Goal: Task Accomplishment & Management: Manage account settings

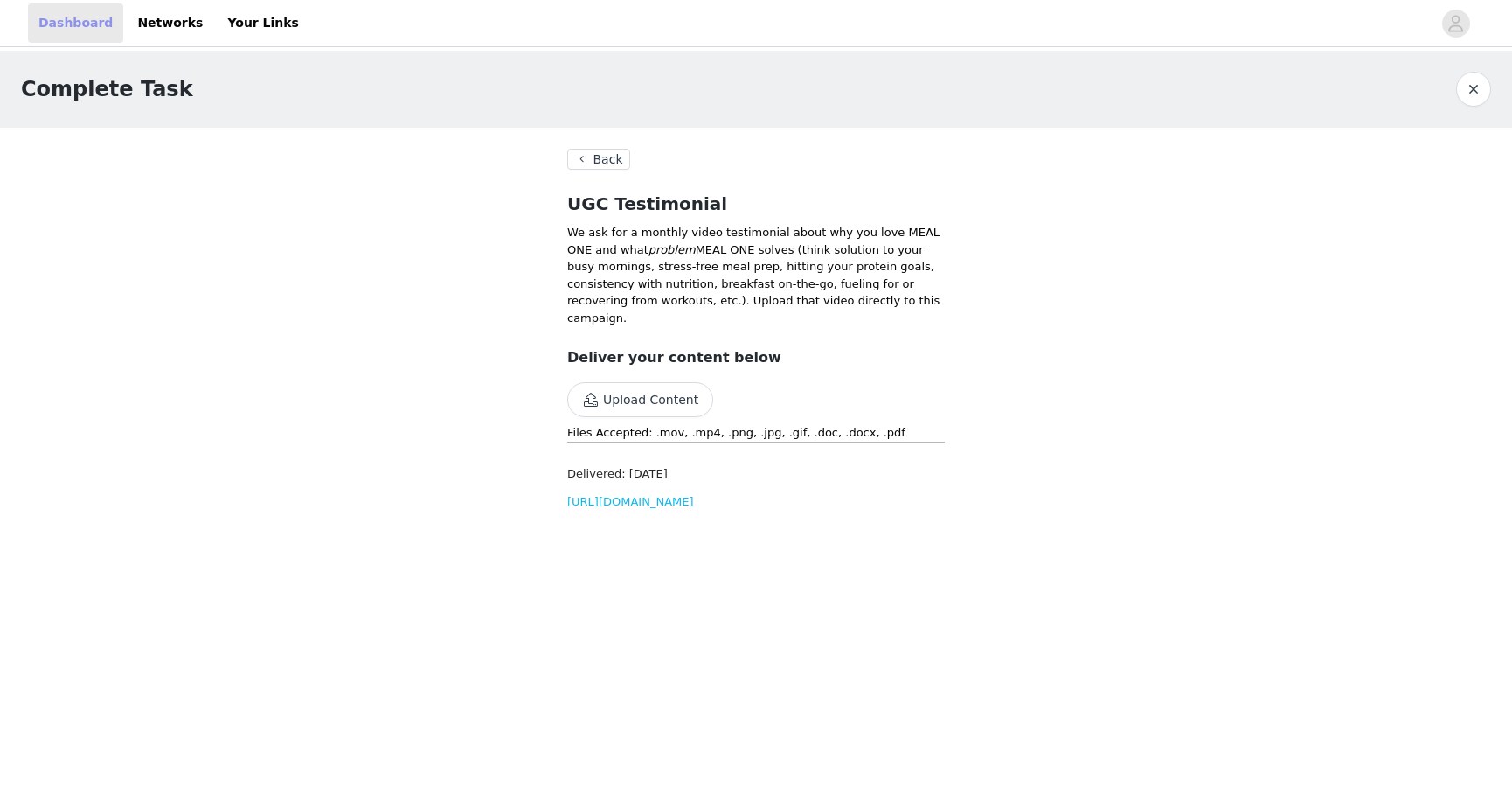
click at [54, 31] on link "Dashboard" at bounding box center [76, 23] width 95 height 39
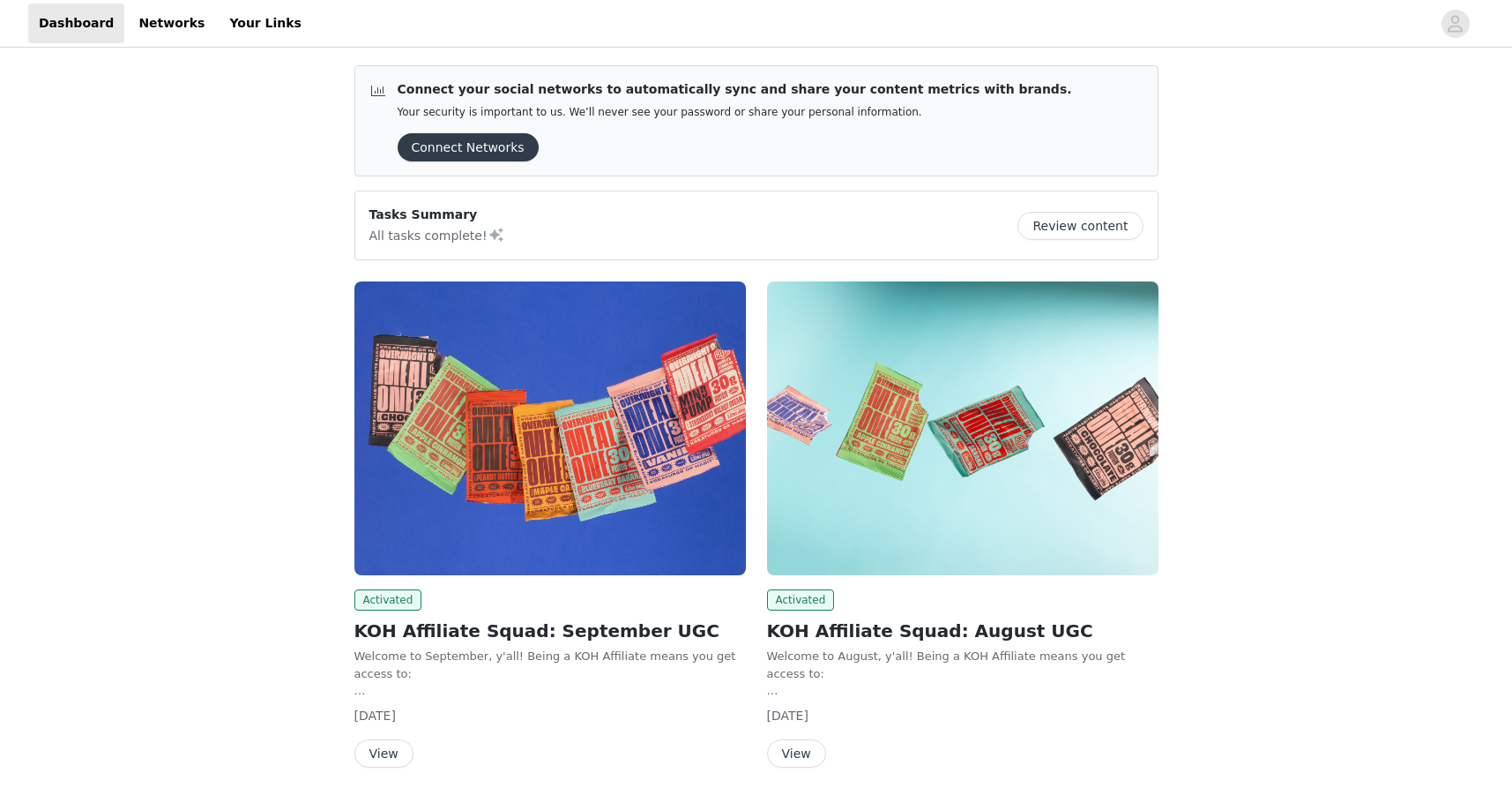
click at [1049, 222] on button "Review content" at bounding box center [1080, 225] width 125 height 29
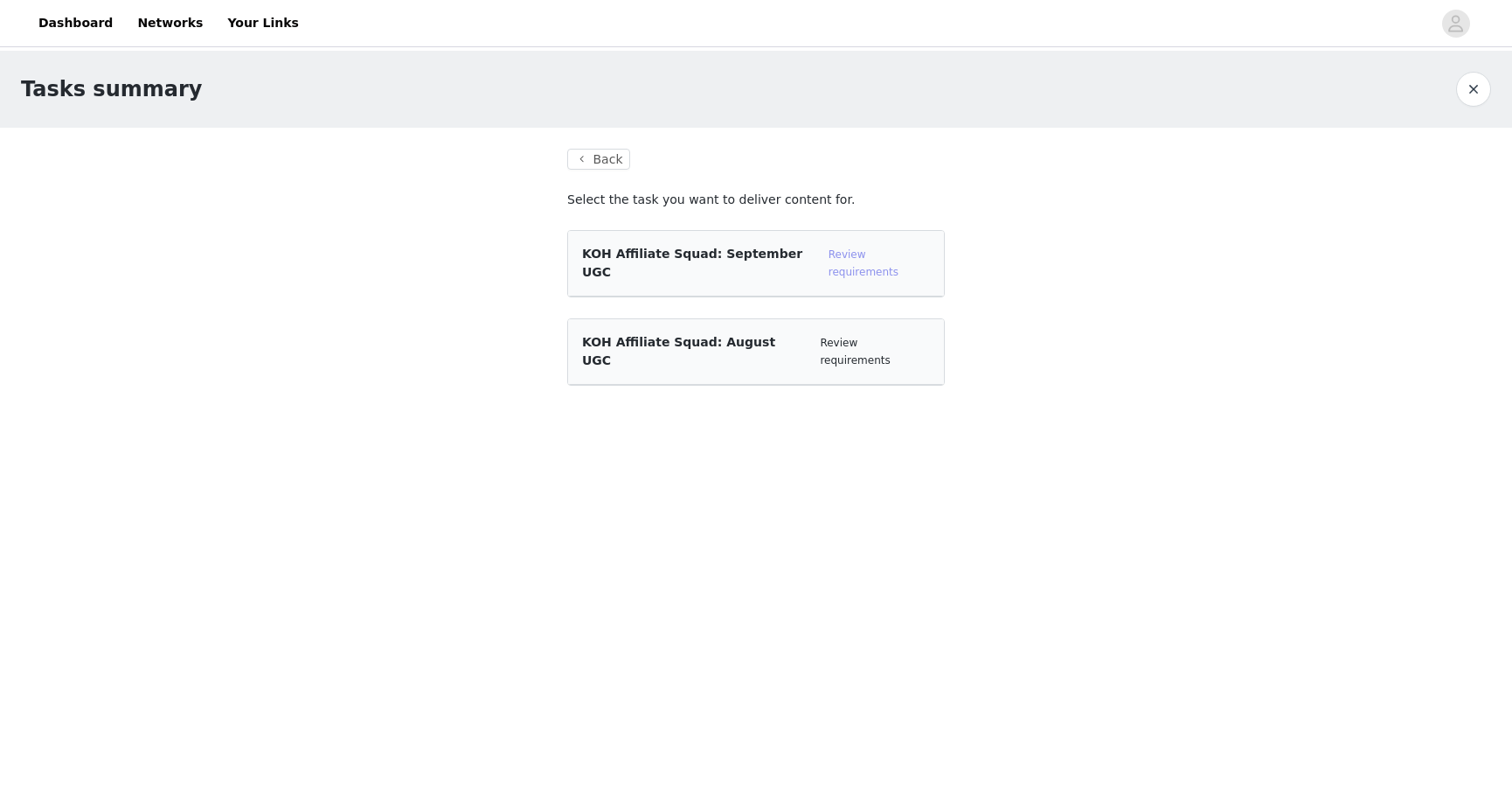
click at [865, 251] on link "Review requirements" at bounding box center [863, 263] width 70 height 29
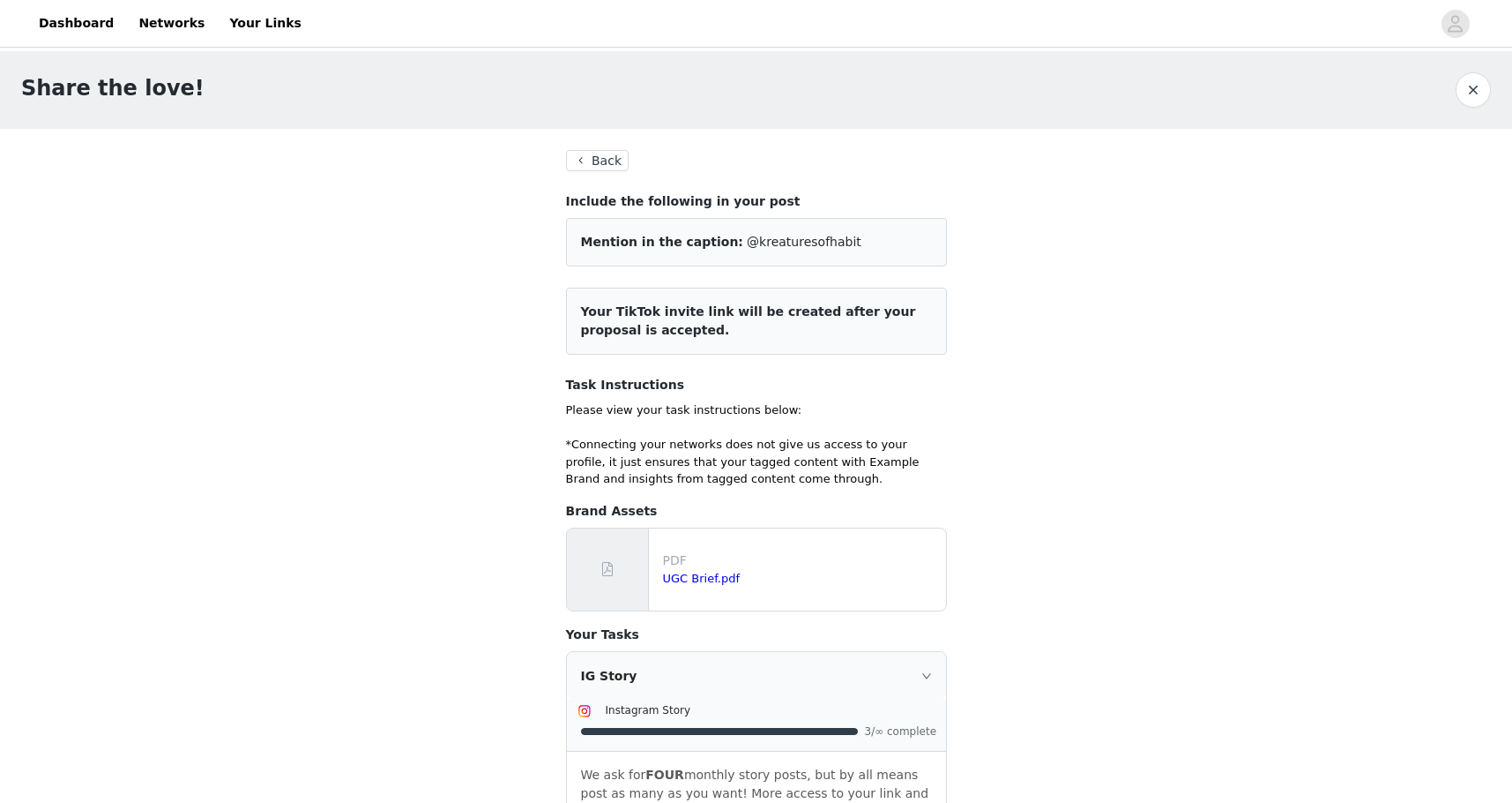
scroll to position [614, 0]
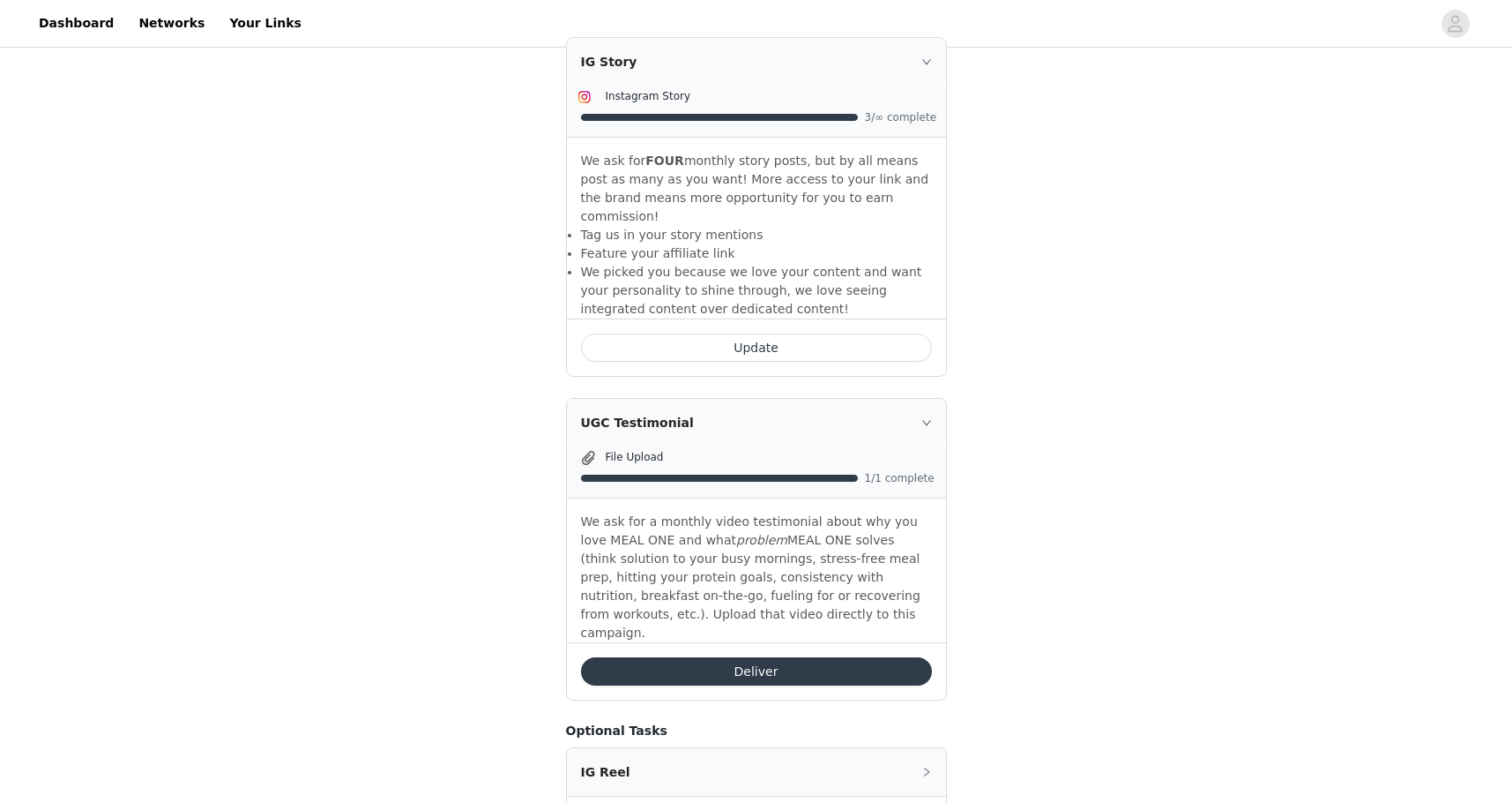
click at [698, 245] on li "Feature your affiliate link" at bounding box center [756, 254] width 351 height 18
click at [737, 333] on button "Update" at bounding box center [756, 347] width 351 height 29
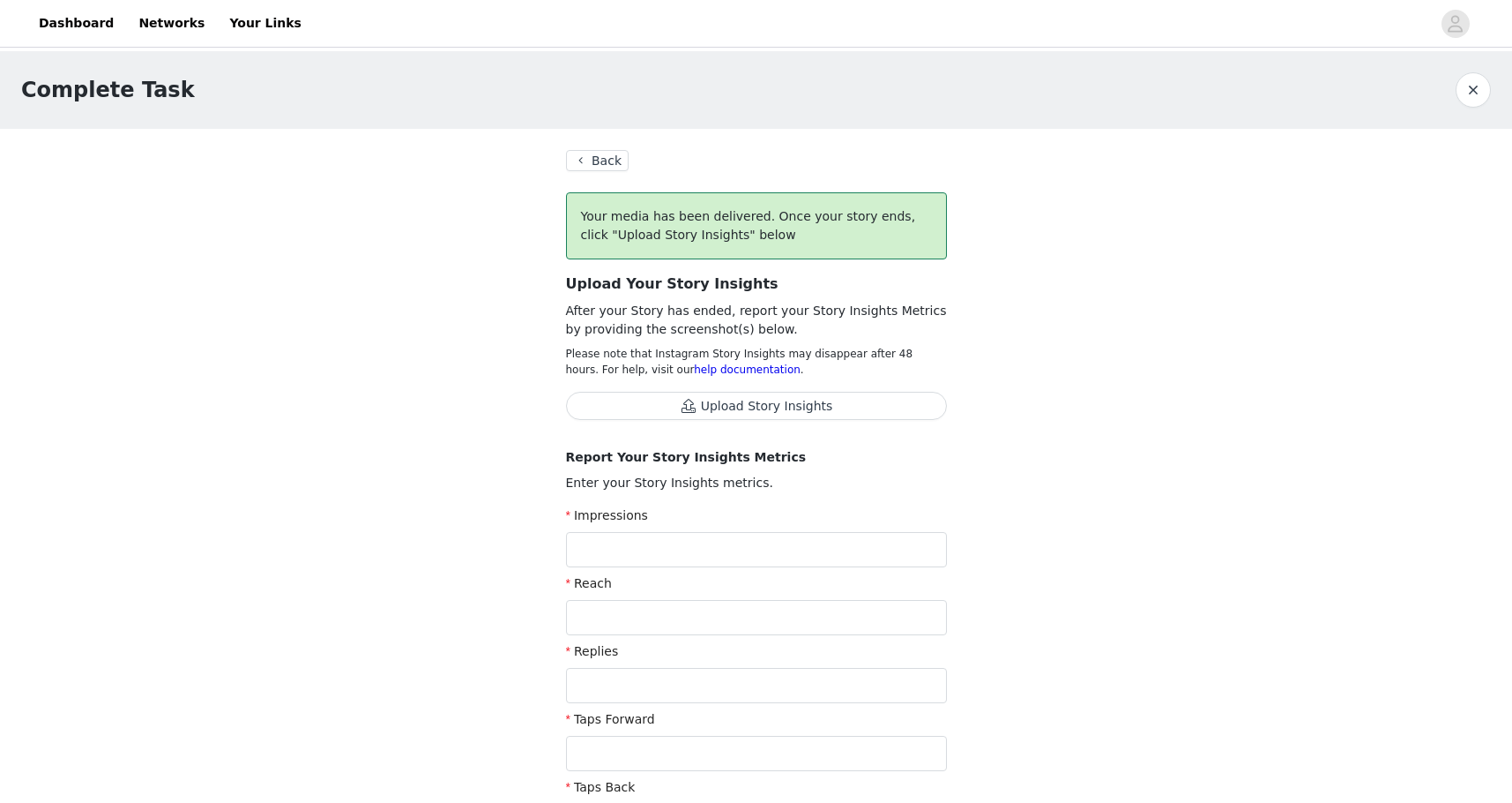
scroll to position [614, 0]
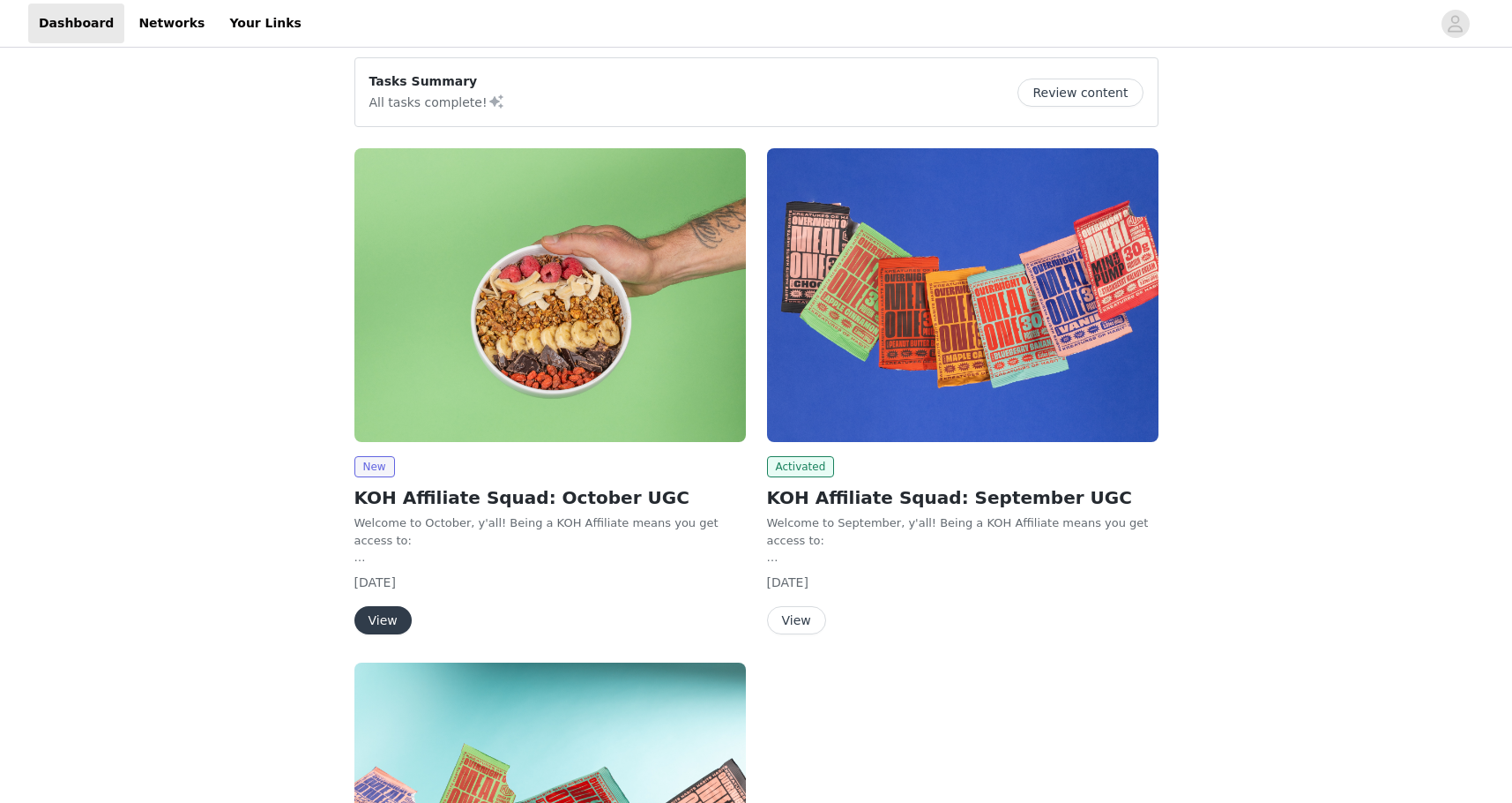
scroll to position [166, 0]
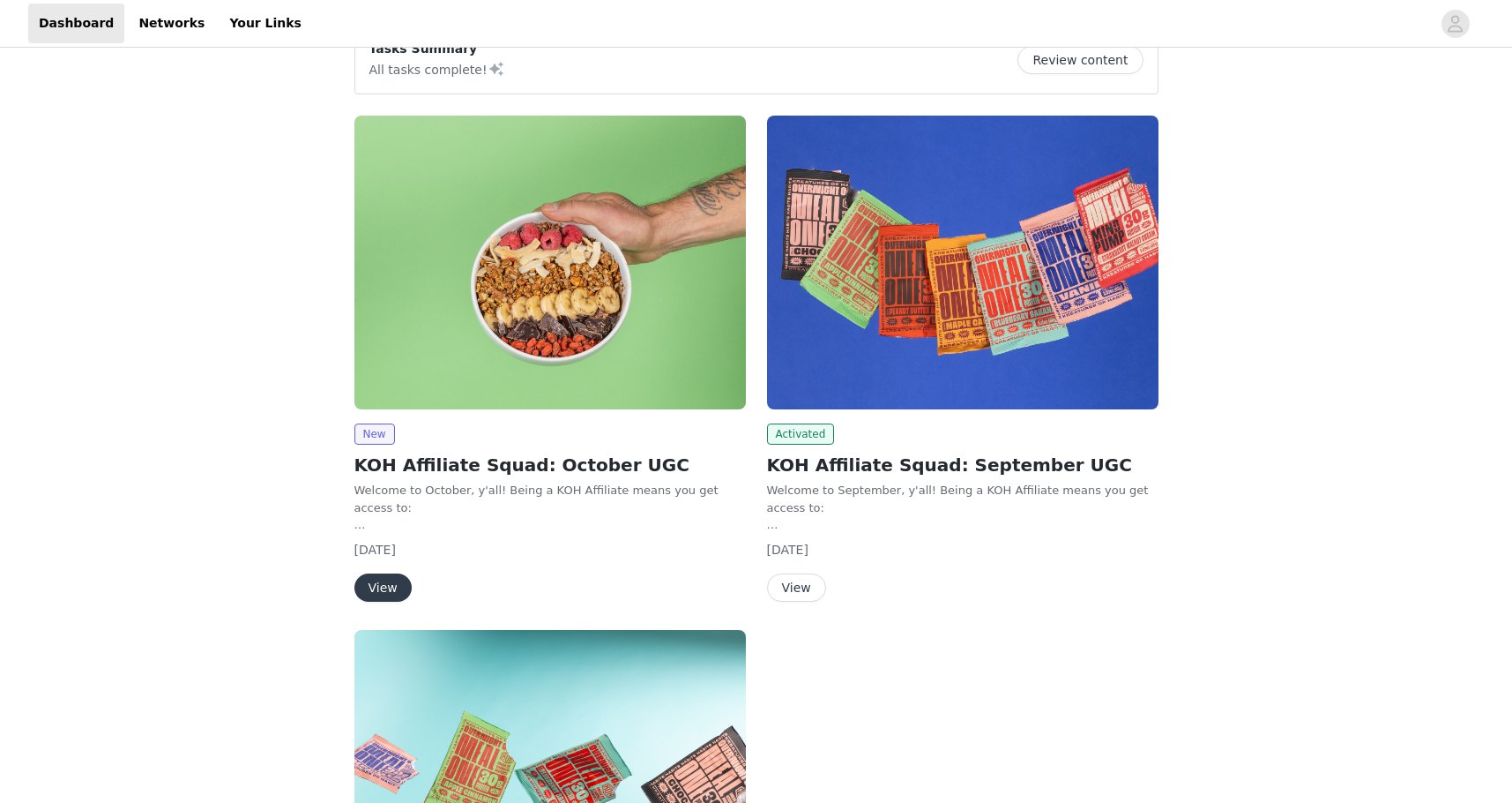
click at [384, 582] on button "View" at bounding box center [383, 587] width 57 height 29
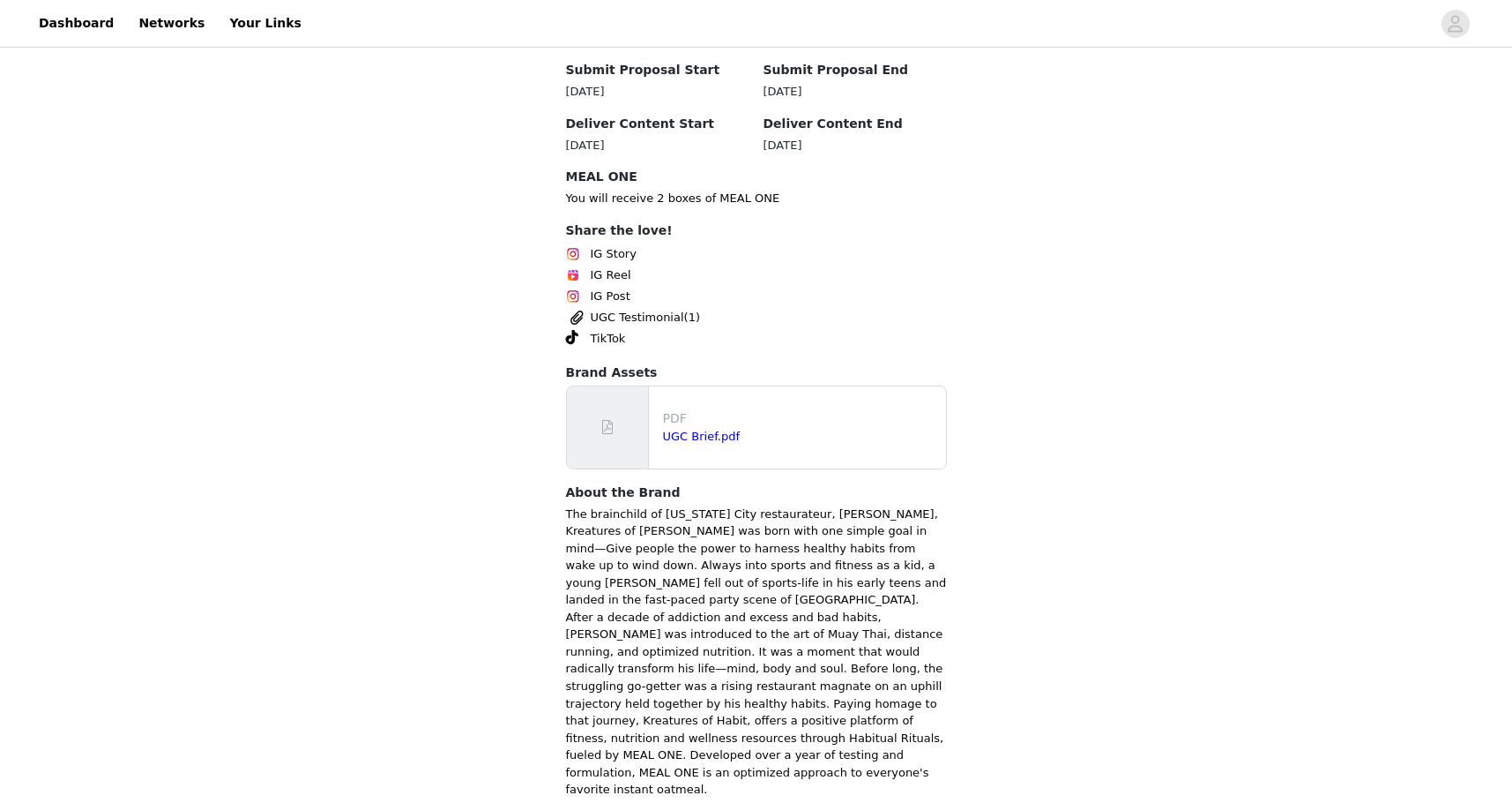
scroll to position [641, 0]
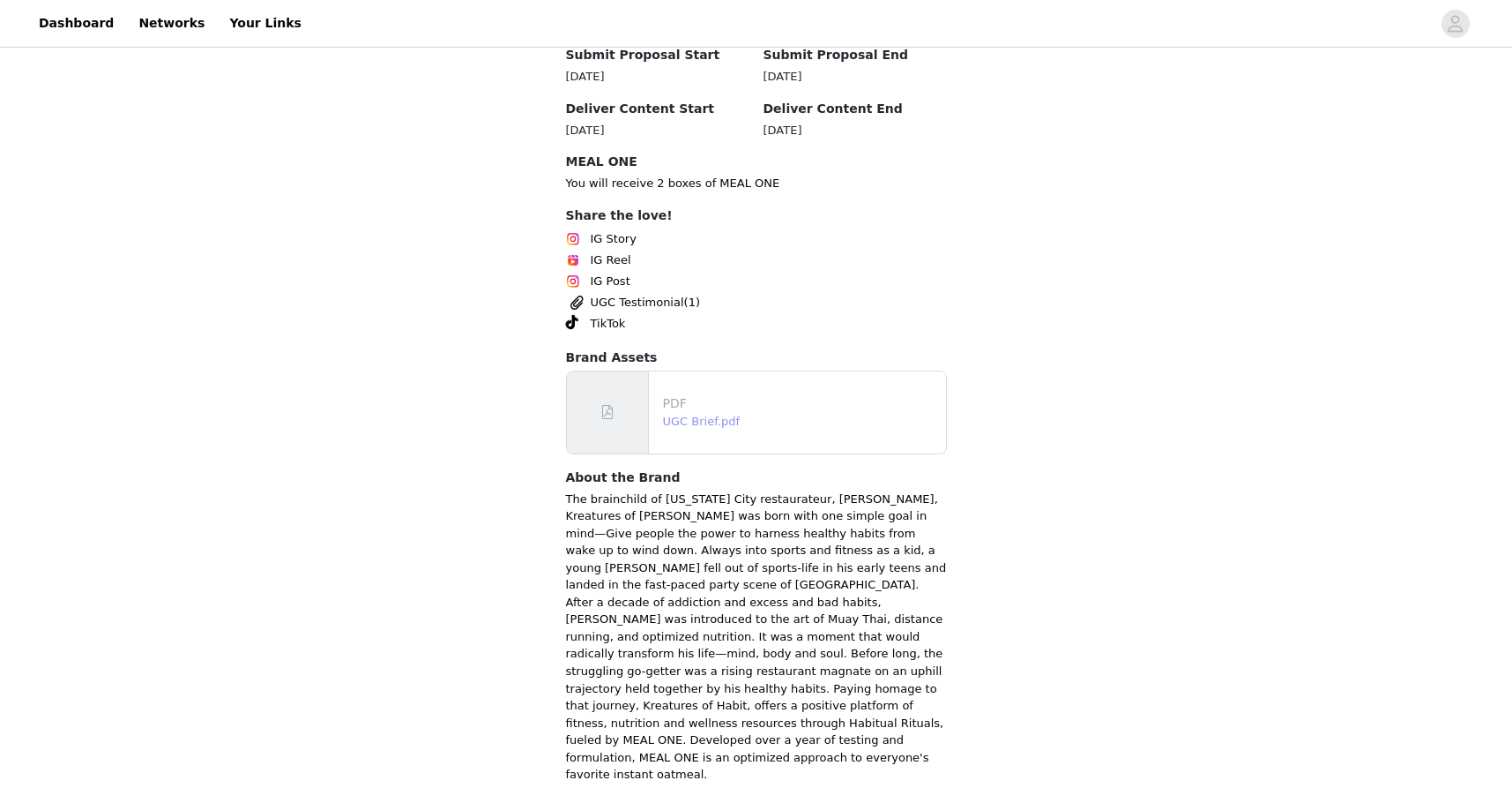
click at [672, 414] on link "UGC Brief.pdf" at bounding box center [702, 421] width 77 height 13
click at [178, 19] on link "Networks" at bounding box center [172, 23] width 88 height 40
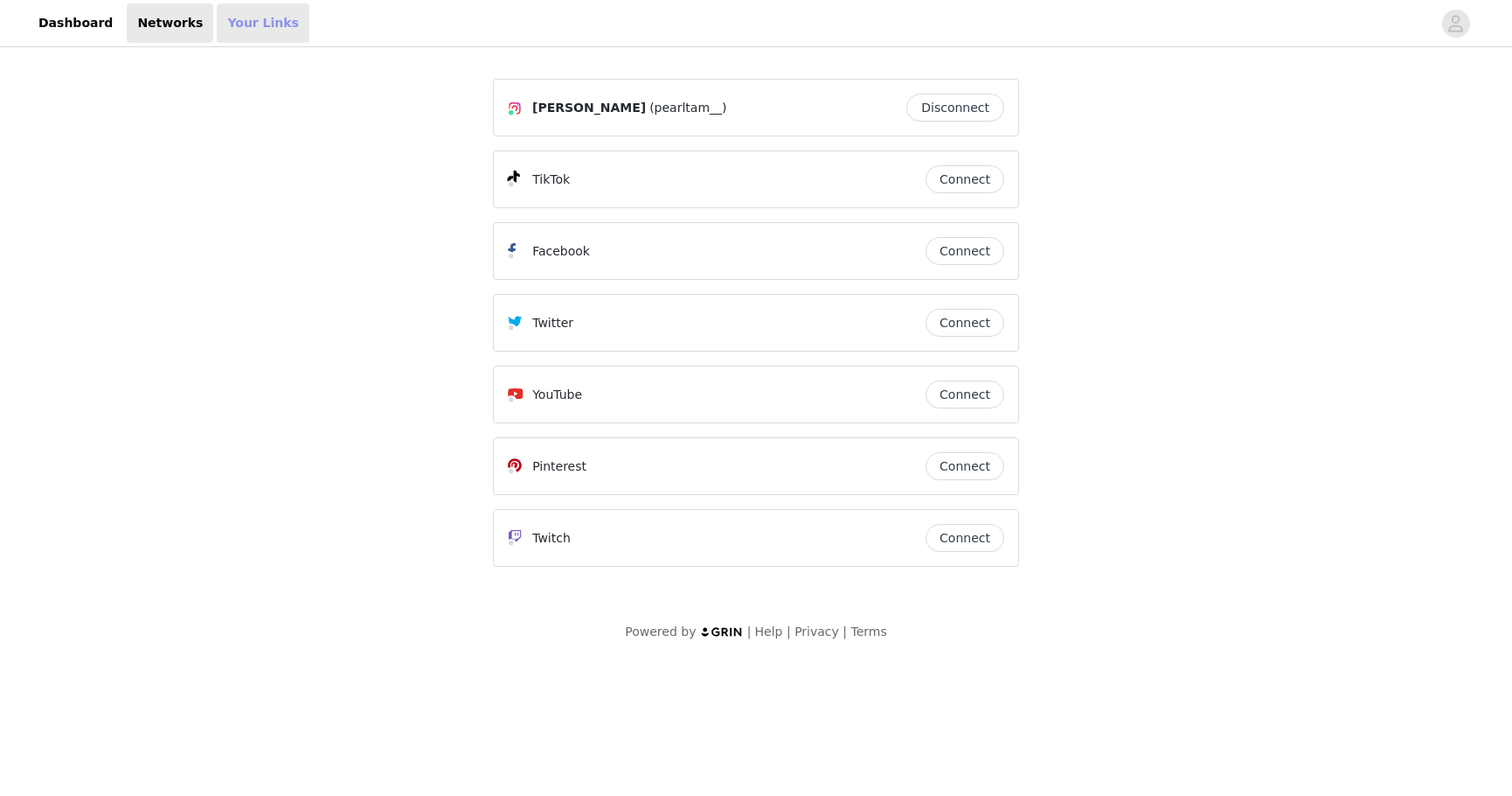
click at [238, 19] on link "Your Links" at bounding box center [263, 23] width 92 height 39
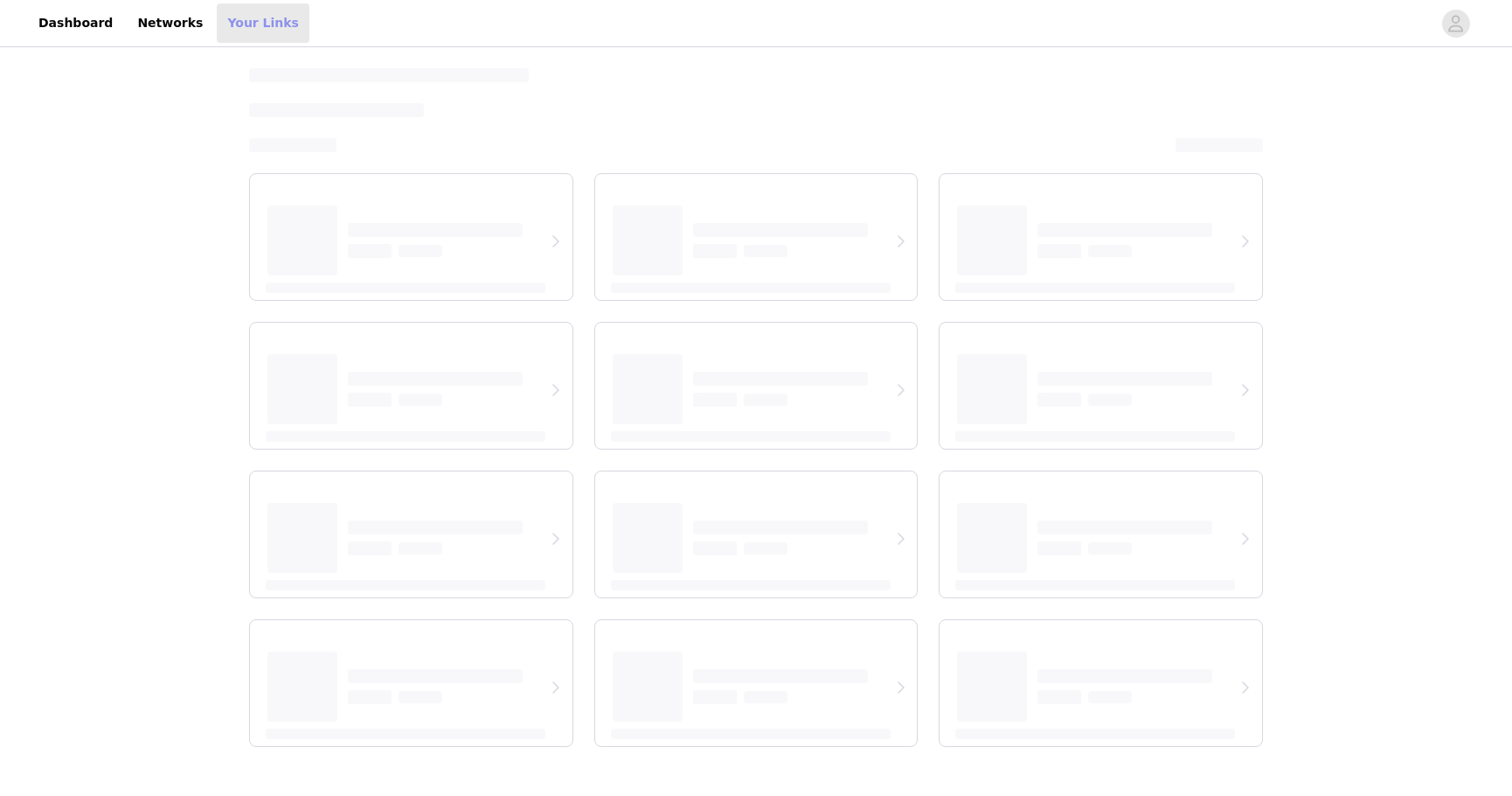
select select "12"
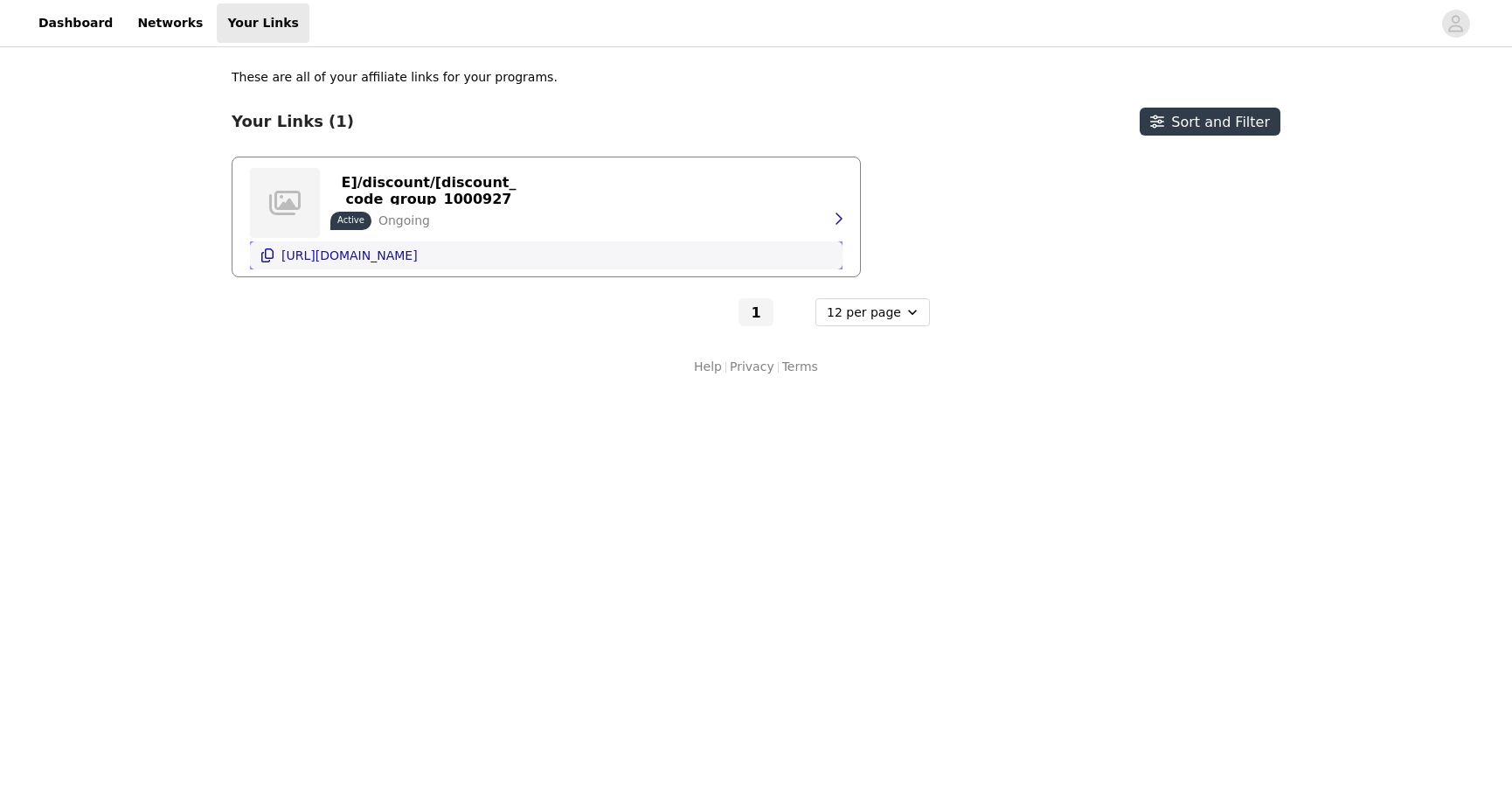
click at [353, 248] on p "[URL][DOMAIN_NAME]" at bounding box center [349, 254] width 136 height 14
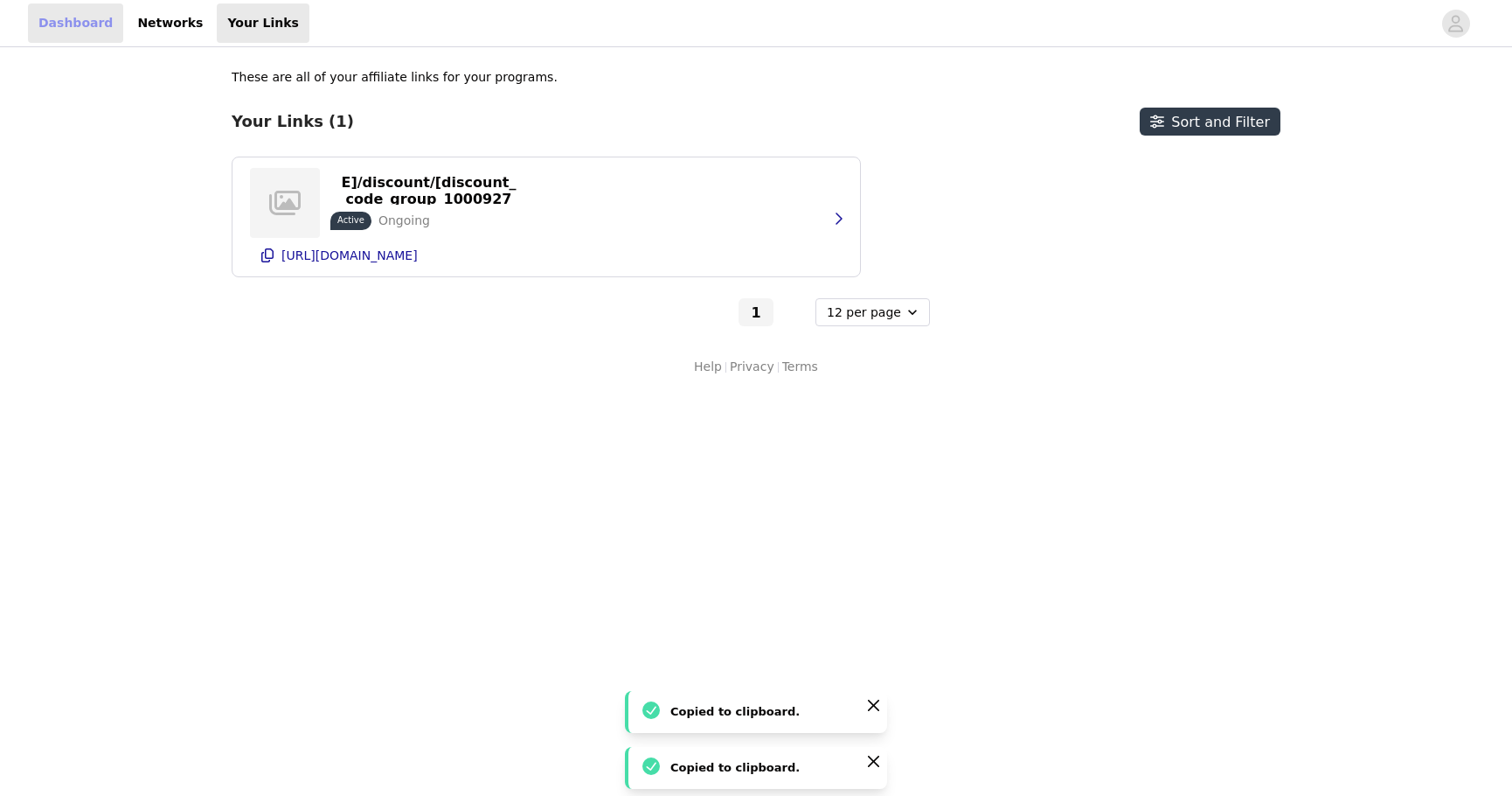
click at [66, 34] on link "Dashboard" at bounding box center [76, 23] width 95 height 39
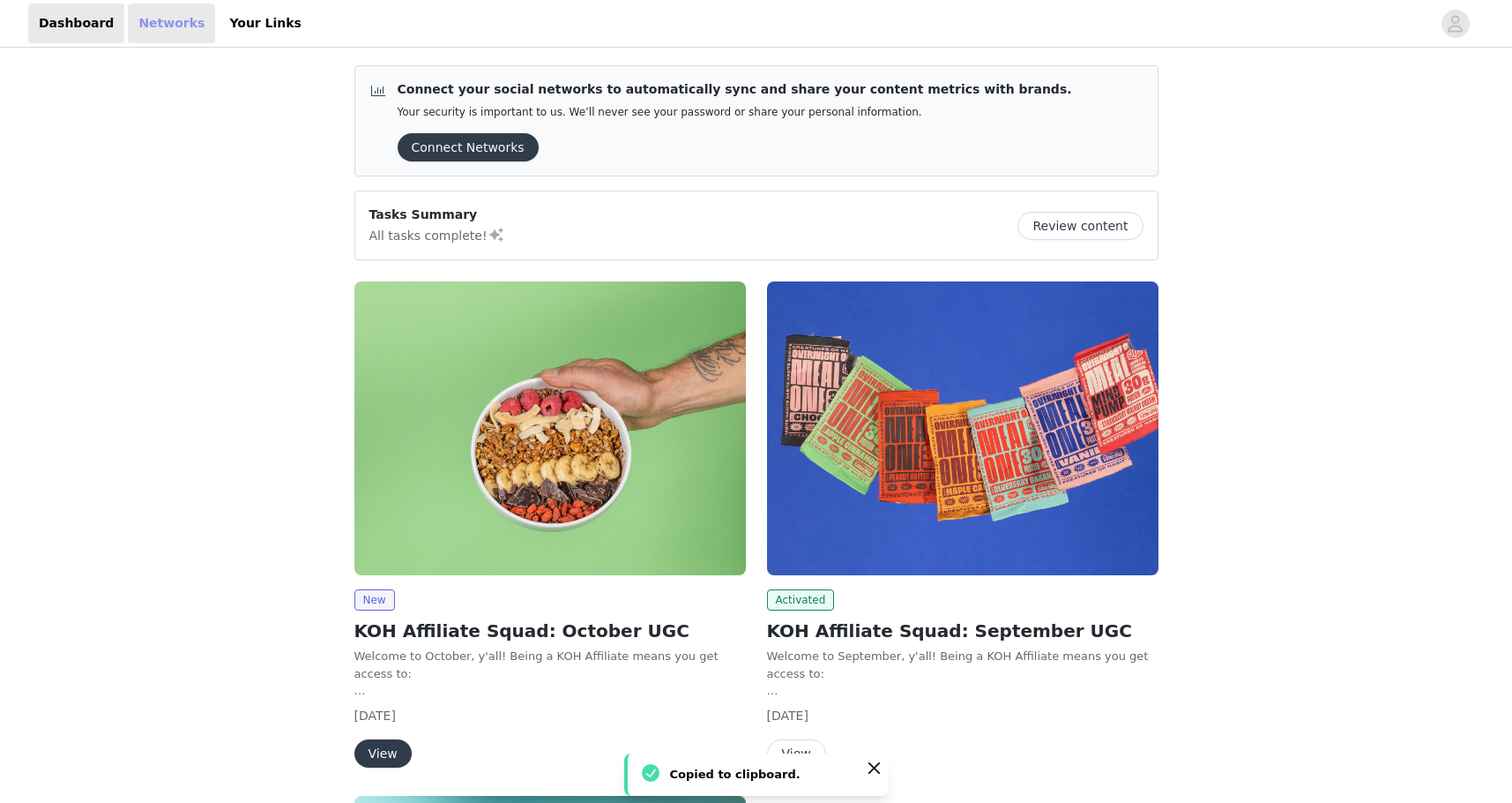
click at [165, 23] on link "Networks" at bounding box center [172, 23] width 88 height 40
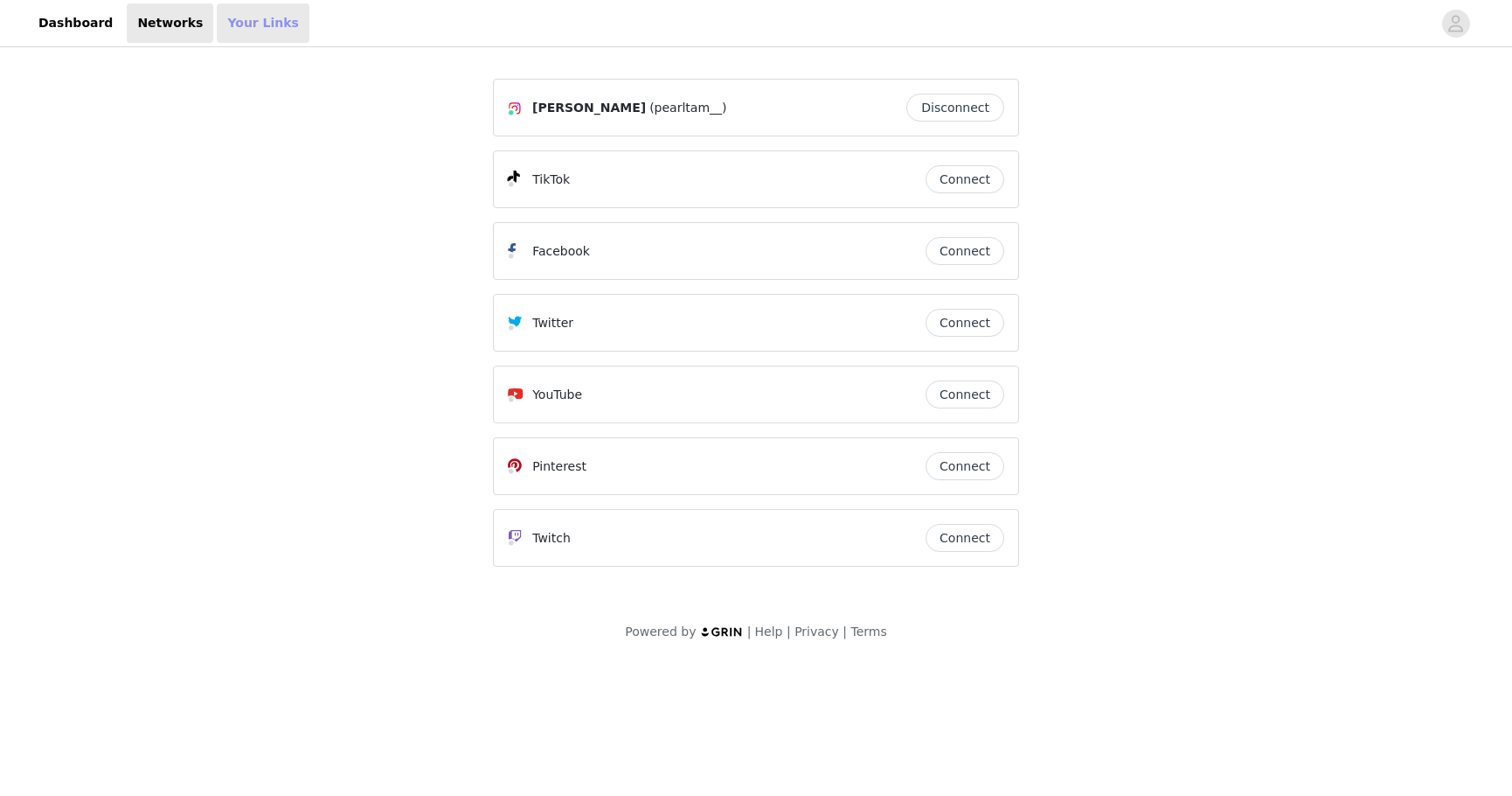
click at [255, 24] on link "Your Links" at bounding box center [263, 23] width 92 height 39
select select "12"
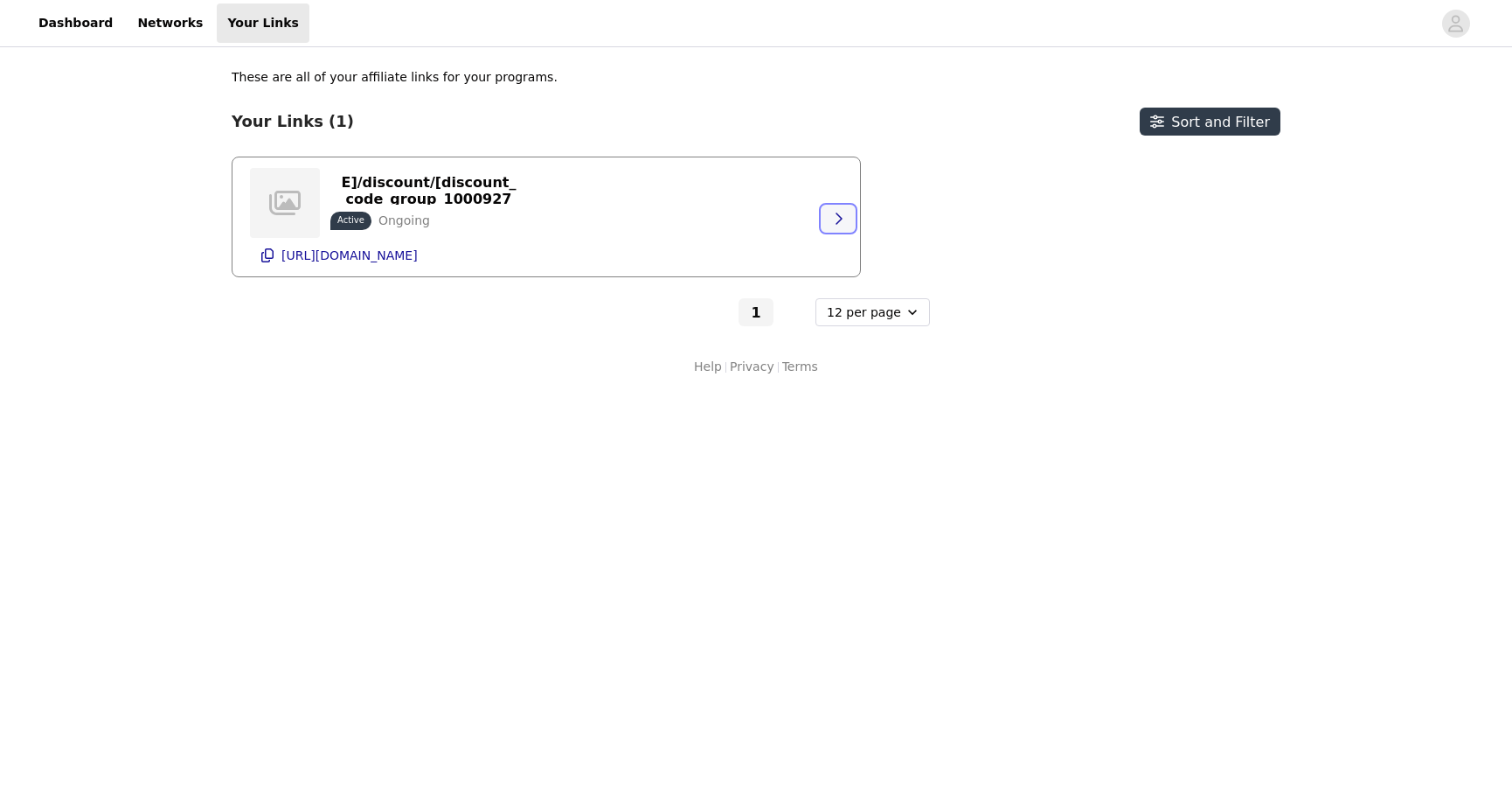
click at [829, 207] on button "button" at bounding box center [838, 219] width 35 height 28
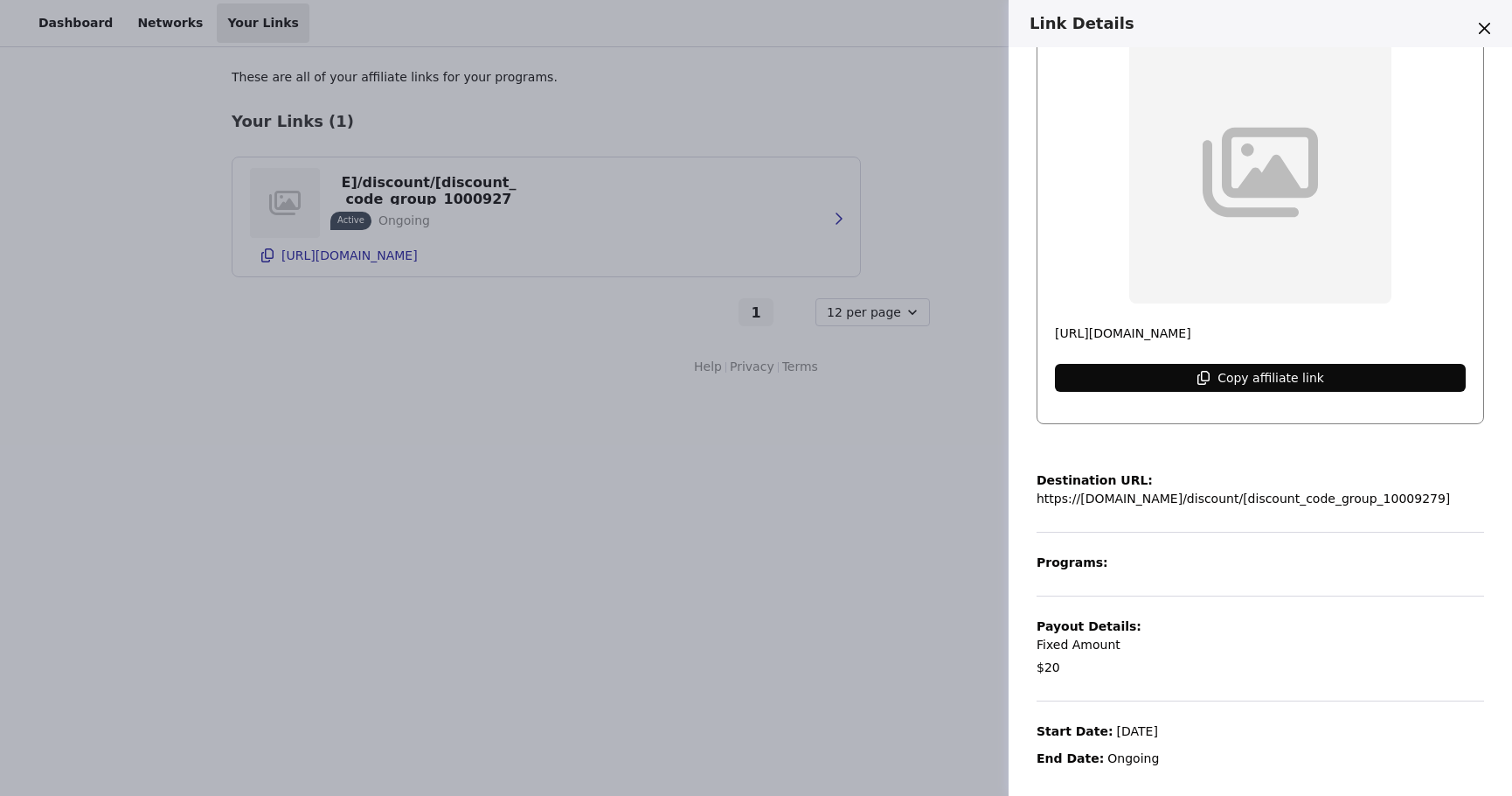
scroll to position [163, 0]
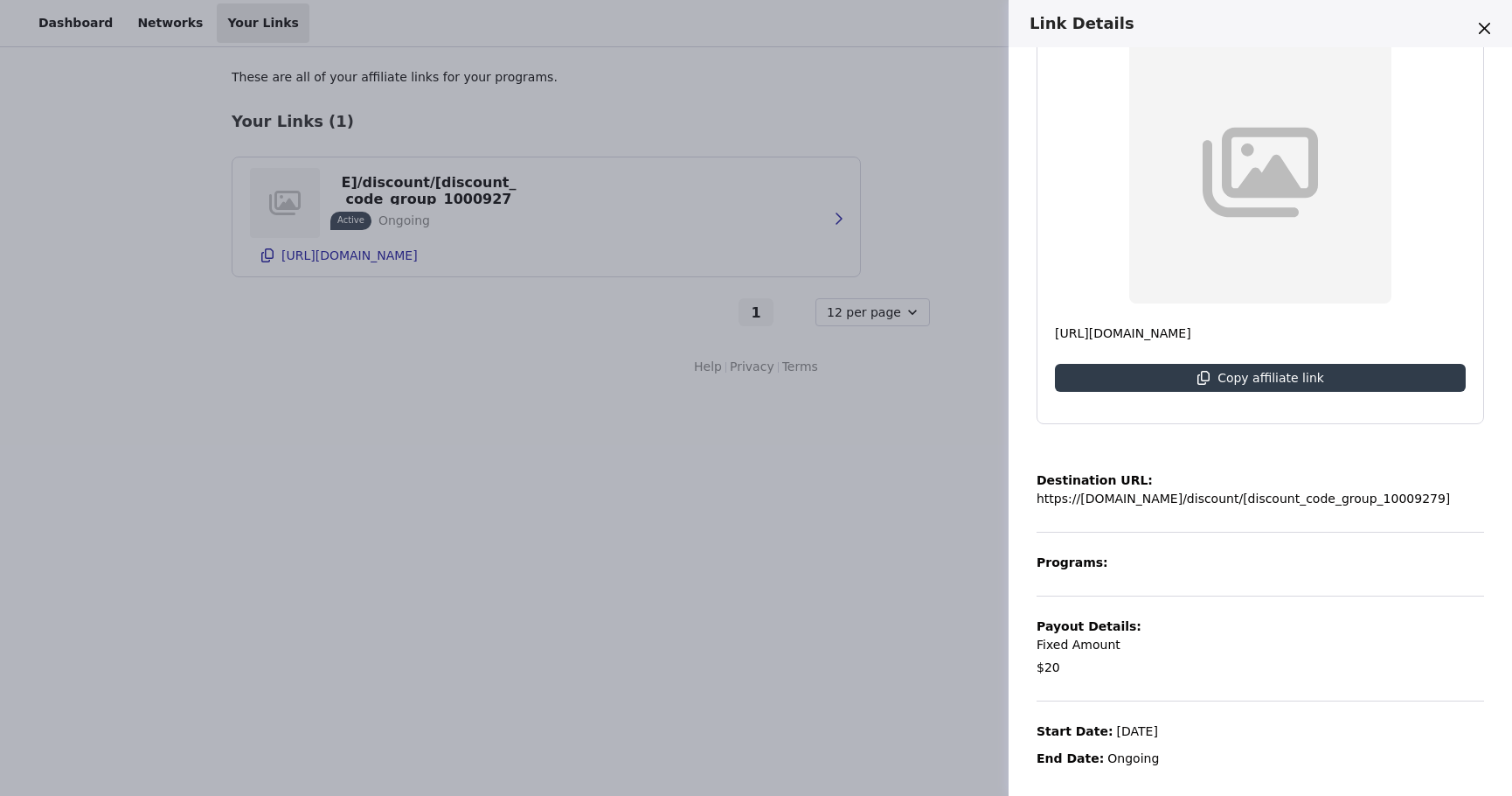
click at [810, 251] on div "Link Details https://[DOMAIN_NAME]/discount/[discount_code_group_10009279] Acti…" at bounding box center [756, 398] width 1512 height 796
